Goal: Information Seeking & Learning: Understand process/instructions

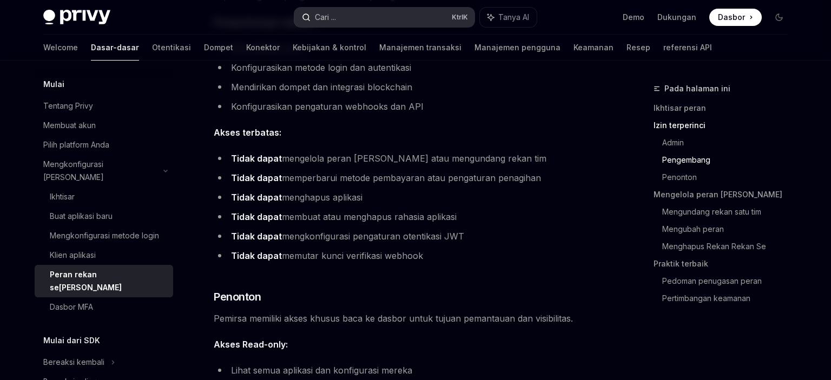
scroll to position [800, 0]
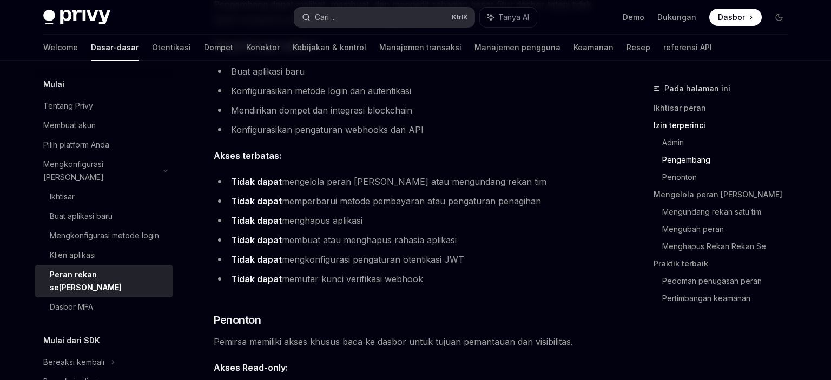
click at [318, 11] on div "Cari ..." at bounding box center [325, 17] width 21 height 13
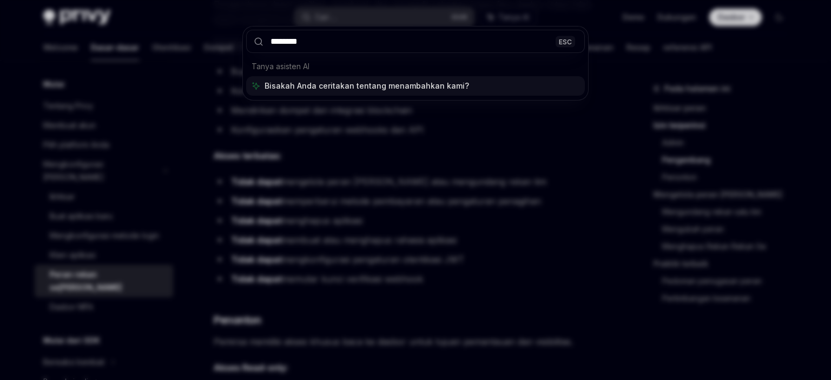
type input "*********"
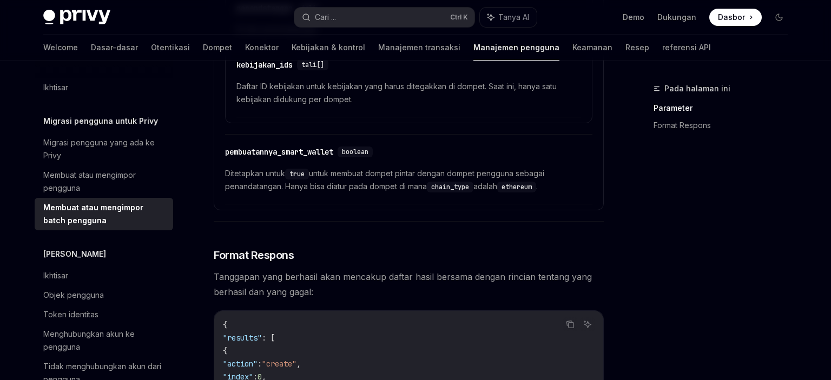
scroll to position [1249, 0]
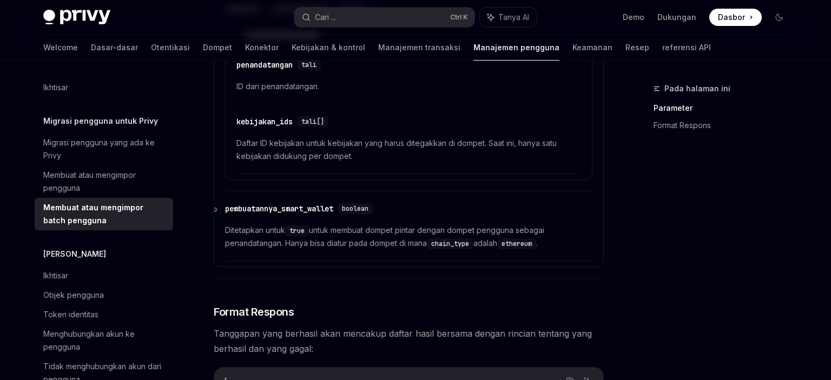
click at [373, 207] on div "boolean" at bounding box center [355, 208] width 35 height 11
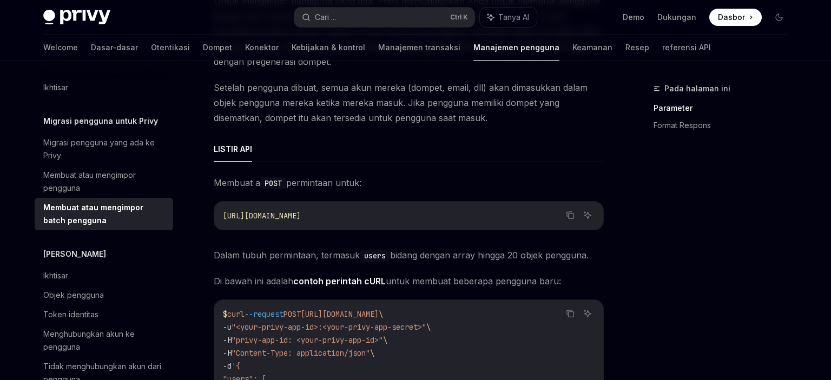
scroll to position [277, 0]
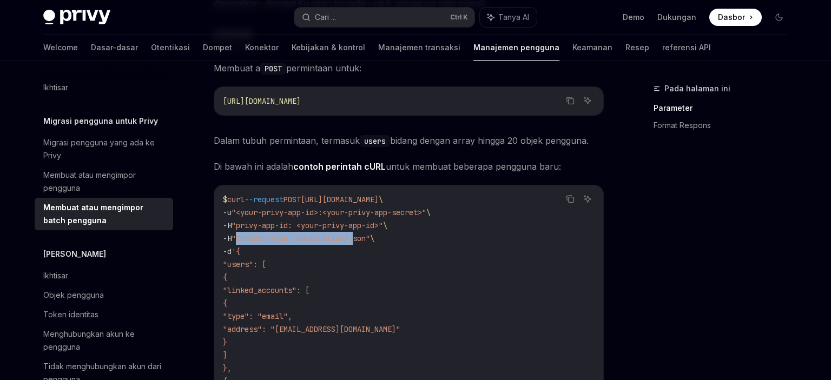
drag, startPoint x: 239, startPoint y: 239, endPoint x: 365, endPoint y: 240, distance: 125.6
click at [365, 240] on span ""Content-Type: application/json"" at bounding box center [301, 239] width 139 height 10
drag, startPoint x: 305, startPoint y: 227, endPoint x: 382, endPoint y: 231, distance: 76.9
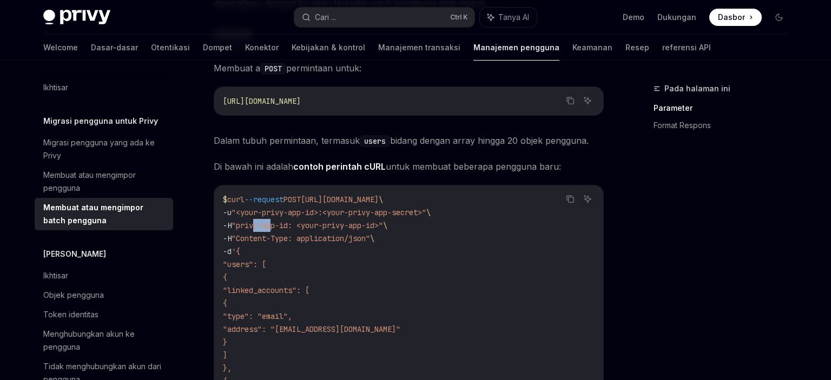
drag, startPoint x: 263, startPoint y: 228, endPoint x: 307, endPoint y: 228, distance: 43.8
click at [307, 228] on span ""privy-app-id: <your-privy-app-id>"" at bounding box center [308, 226] width 152 height 10
drag, startPoint x: 311, startPoint y: 222, endPoint x: 458, endPoint y: 232, distance: 148.1
click at [369, 226] on span ""privy-app-id: <your-privy-app-id>"" at bounding box center [308, 226] width 152 height 10
drag, startPoint x: 333, startPoint y: 216, endPoint x: 433, endPoint y: 214, distance: 100.7
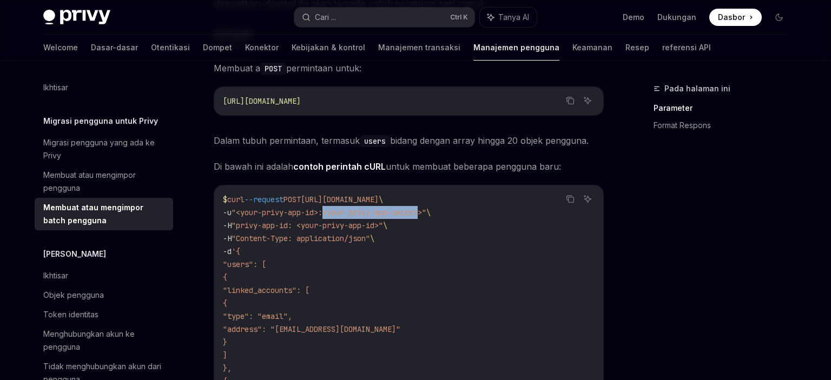
click at [426, 214] on span ""<your-privy-app-id>:<your-privy-app-secret>"" at bounding box center [329, 213] width 195 height 10
drag, startPoint x: 433, startPoint y: 214, endPoint x: 336, endPoint y: 209, distance: 98.1
click at [336, 209] on span ""<your-privy-app-id>:<your-privy-app-secret>"" at bounding box center [329, 213] width 195 height 10
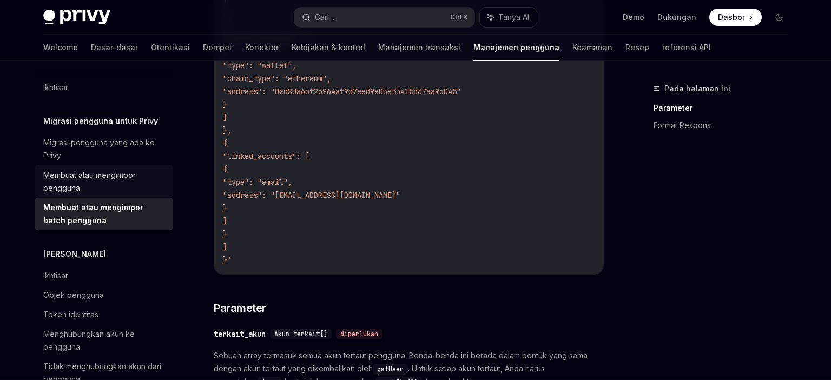
scroll to position [800, 0]
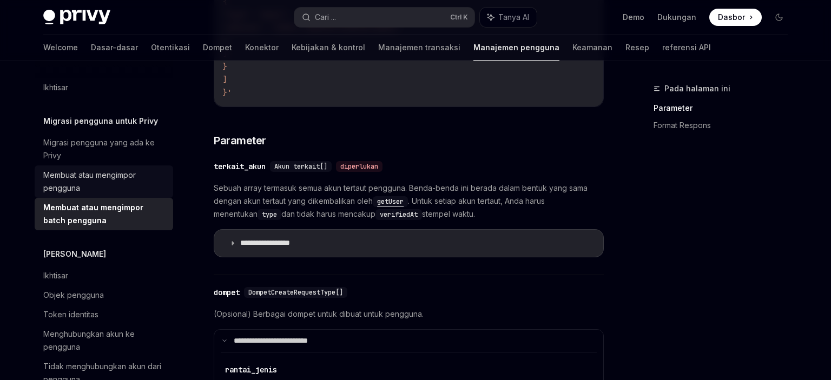
click at [106, 180] on div "Membuat atau mengimpor pengguna" at bounding box center [104, 182] width 123 height 26
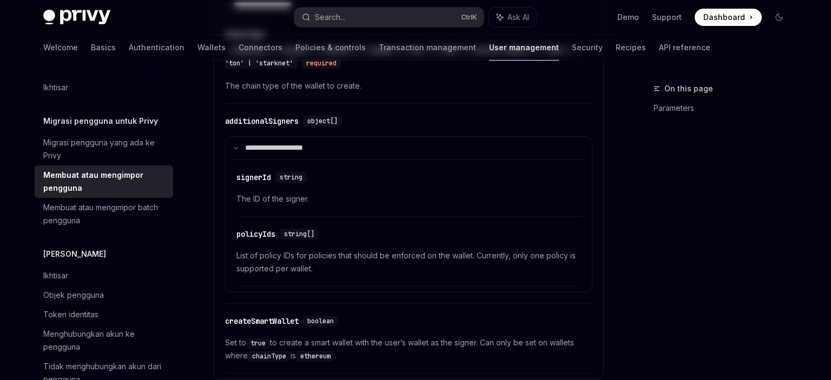
type textarea "*"
